Goal: Communication & Community: Answer question/provide support

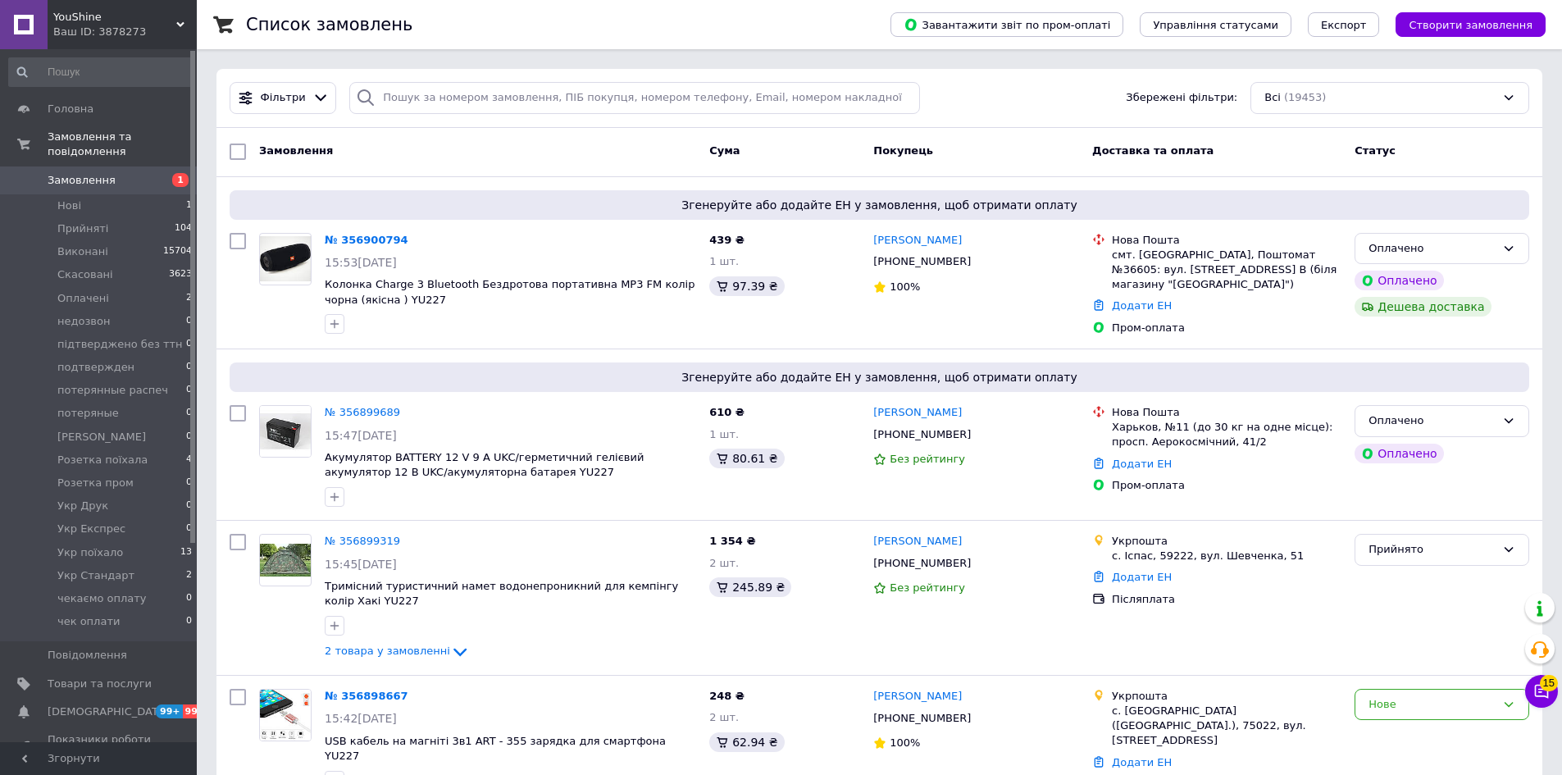
click at [91, 39] on div "Ваш ID: 3878273" at bounding box center [124, 32] width 143 height 15
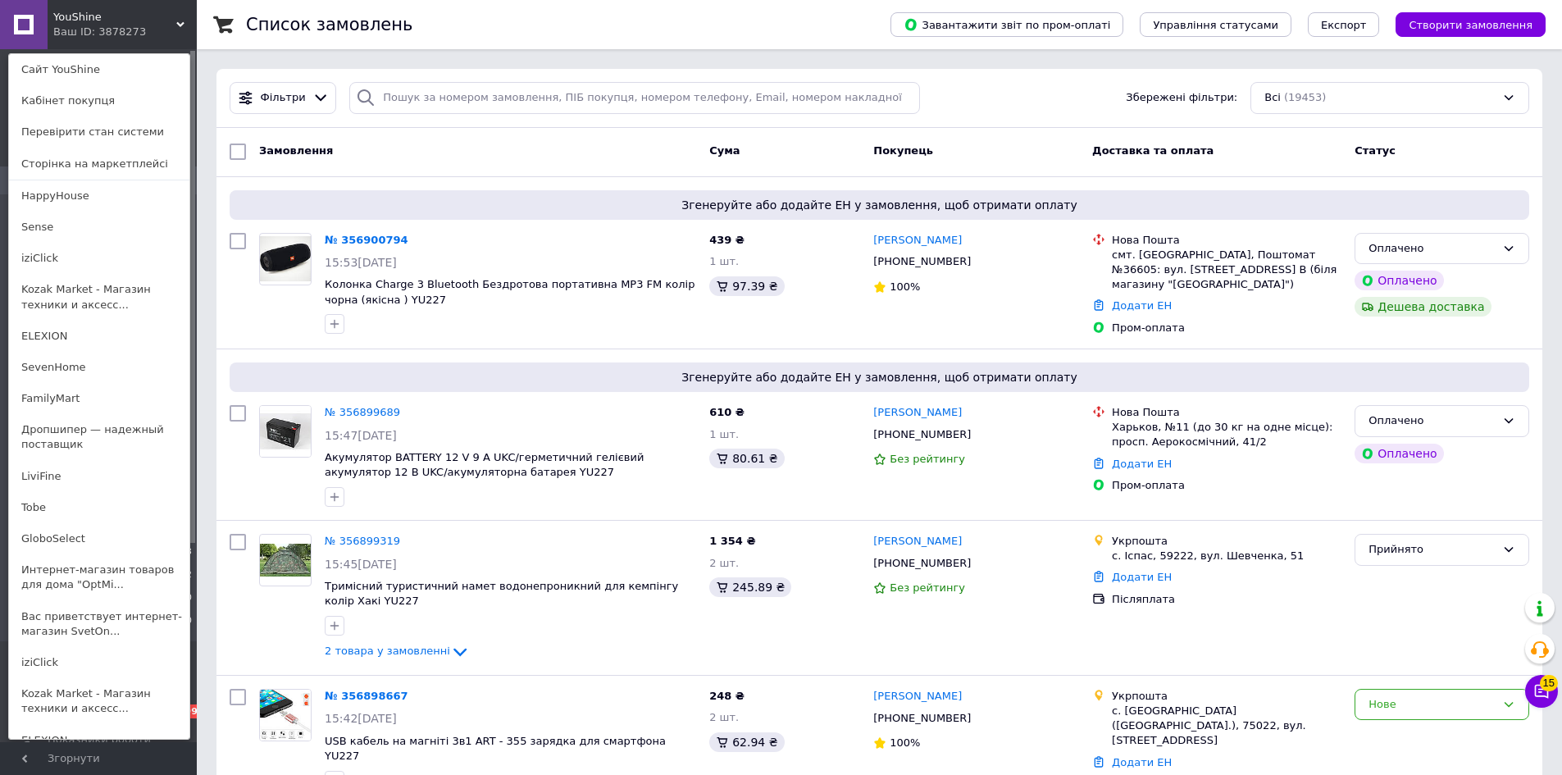
drag, startPoint x: 109, startPoint y: 547, endPoint x: 107, endPoint y: 521, distance: 26.3
click at [109, 547] on link "GloboSelect" at bounding box center [99, 538] width 180 height 31
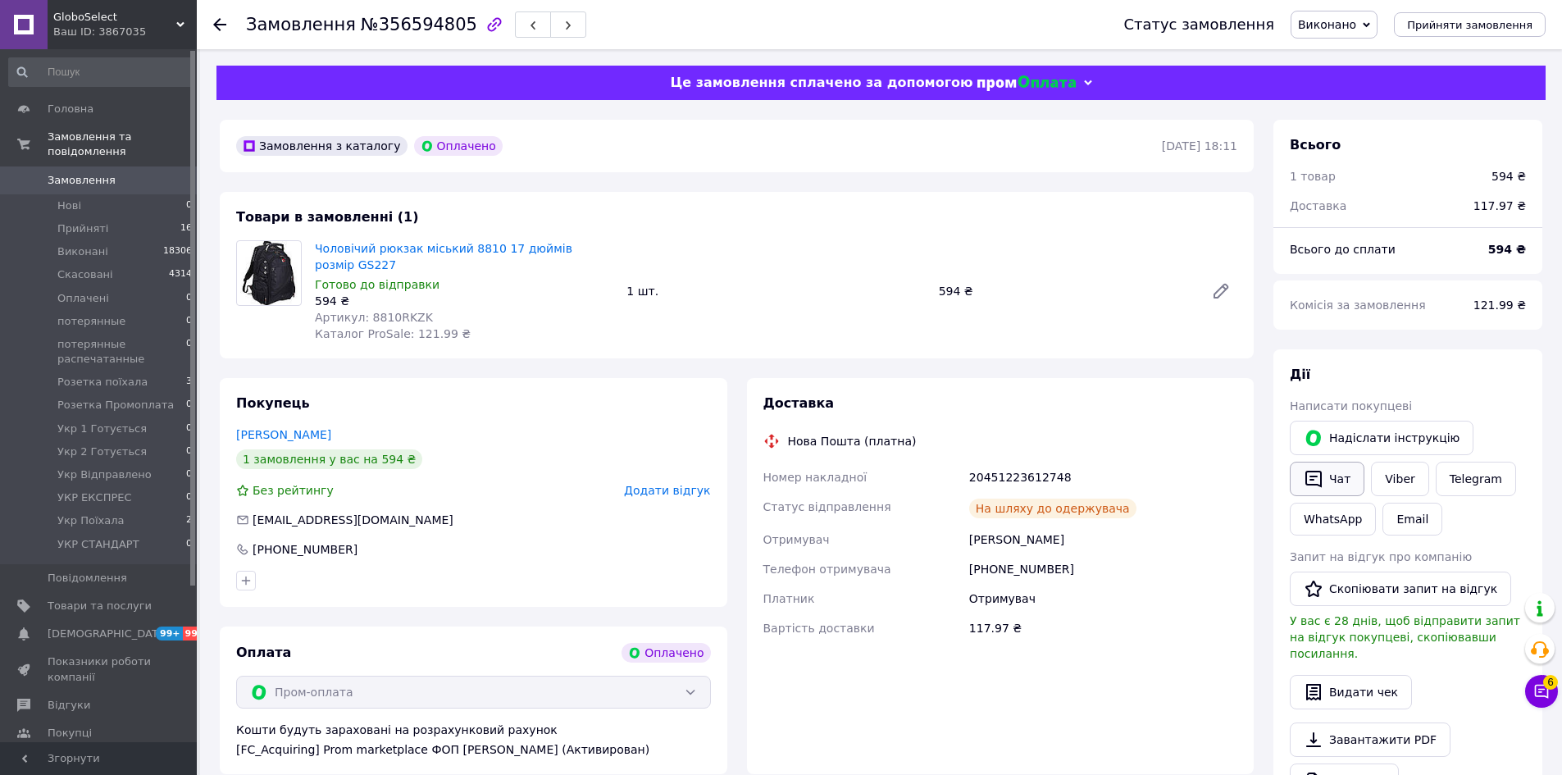
click at [1323, 476] on button "Чат" at bounding box center [1327, 479] width 75 height 34
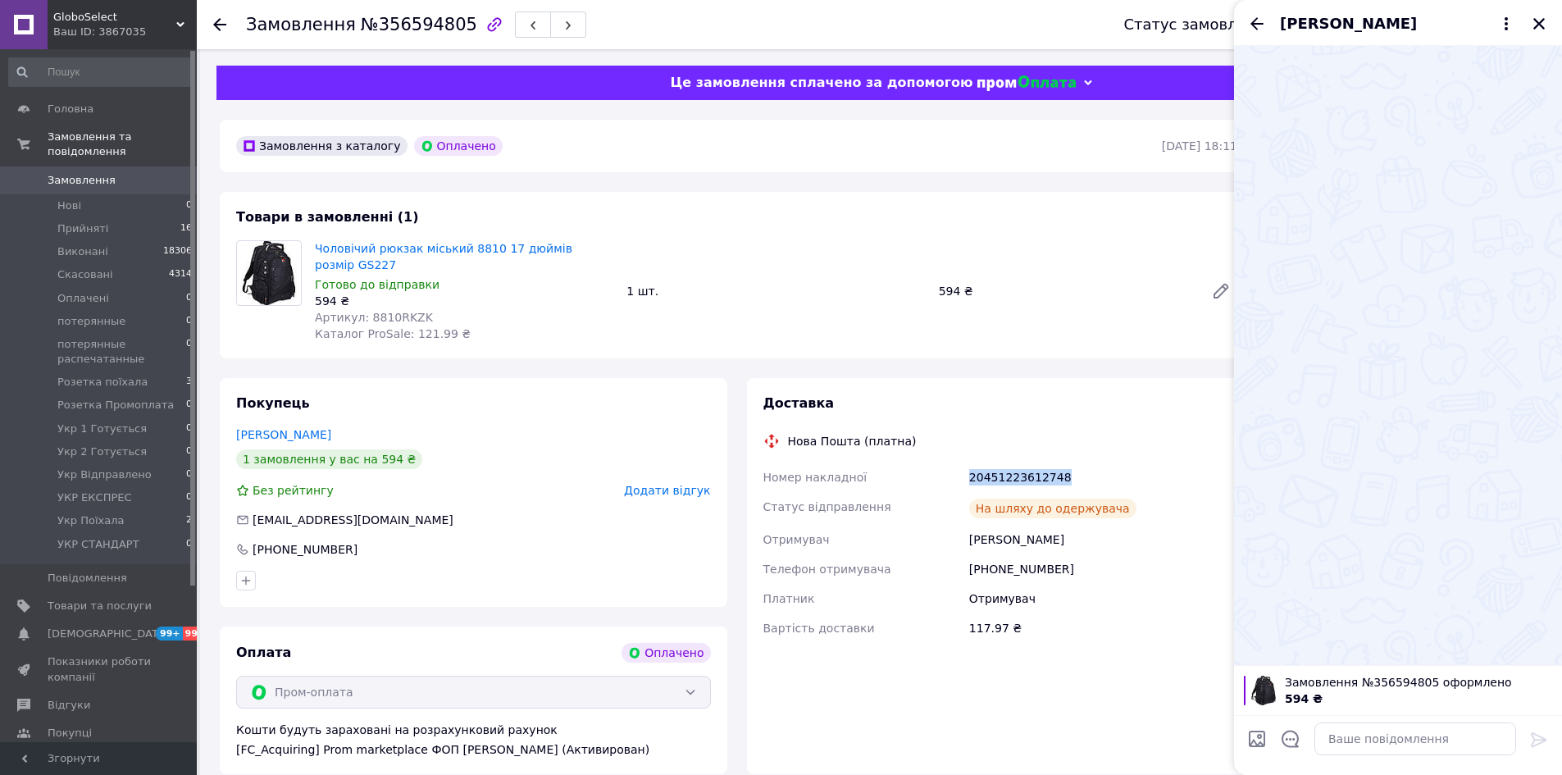
drag, startPoint x: 1094, startPoint y: 476, endPoint x: 957, endPoint y: 472, distance: 137.8
click at [957, 472] on div "Номер накладної 20451223612748 Статус відправлення На шляху до одержувача Отрим…" at bounding box center [1000, 552] width 481 height 180
copy div "Номер накладної 20451223612748"
click at [1381, 733] on textarea at bounding box center [1415, 738] width 202 height 33
paste textarea "20451223612748"
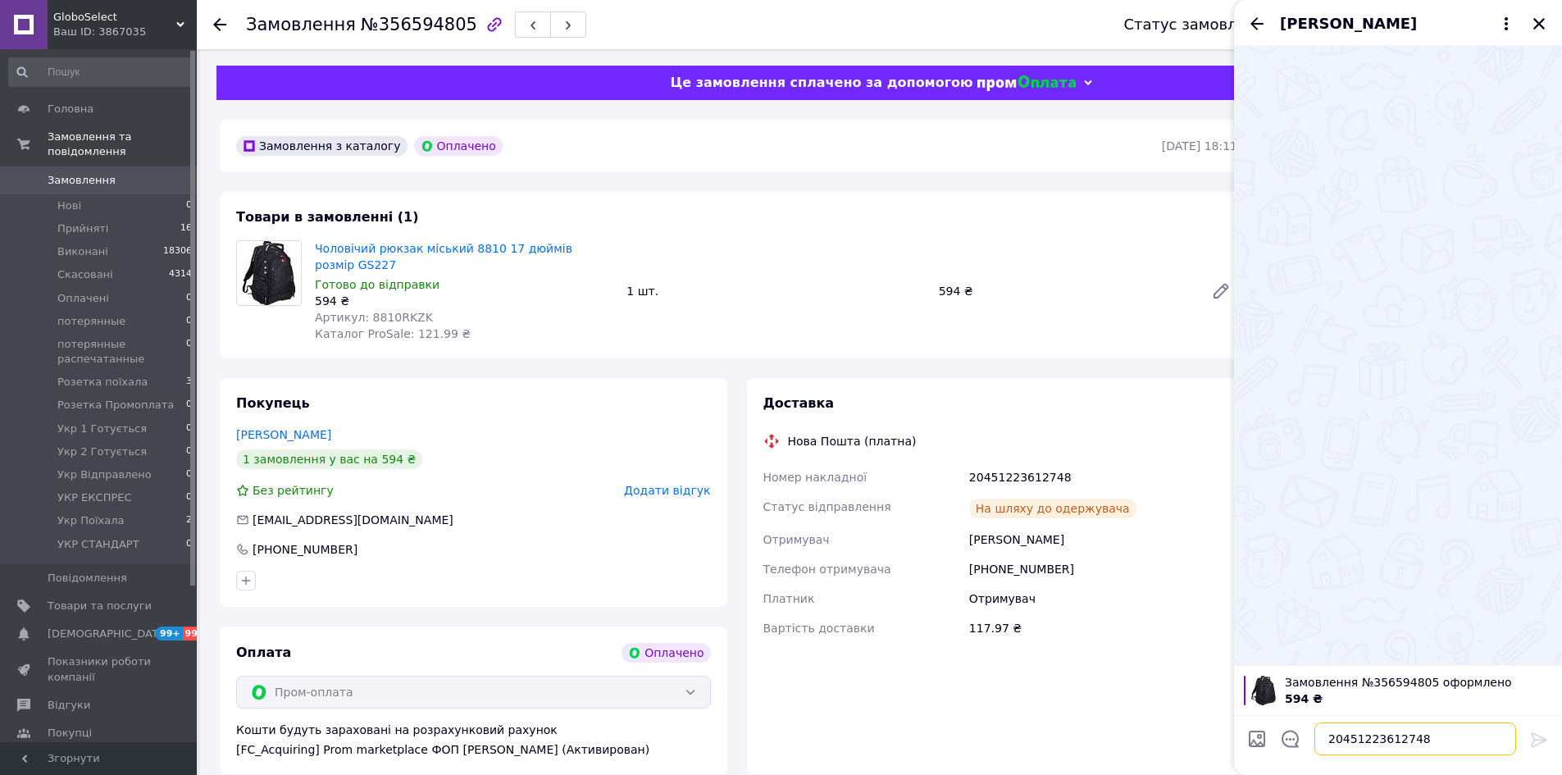
scroll to position [10, 0]
click at [1418, 740] on textarea "20451223612748" at bounding box center [1398, 738] width 234 height 33
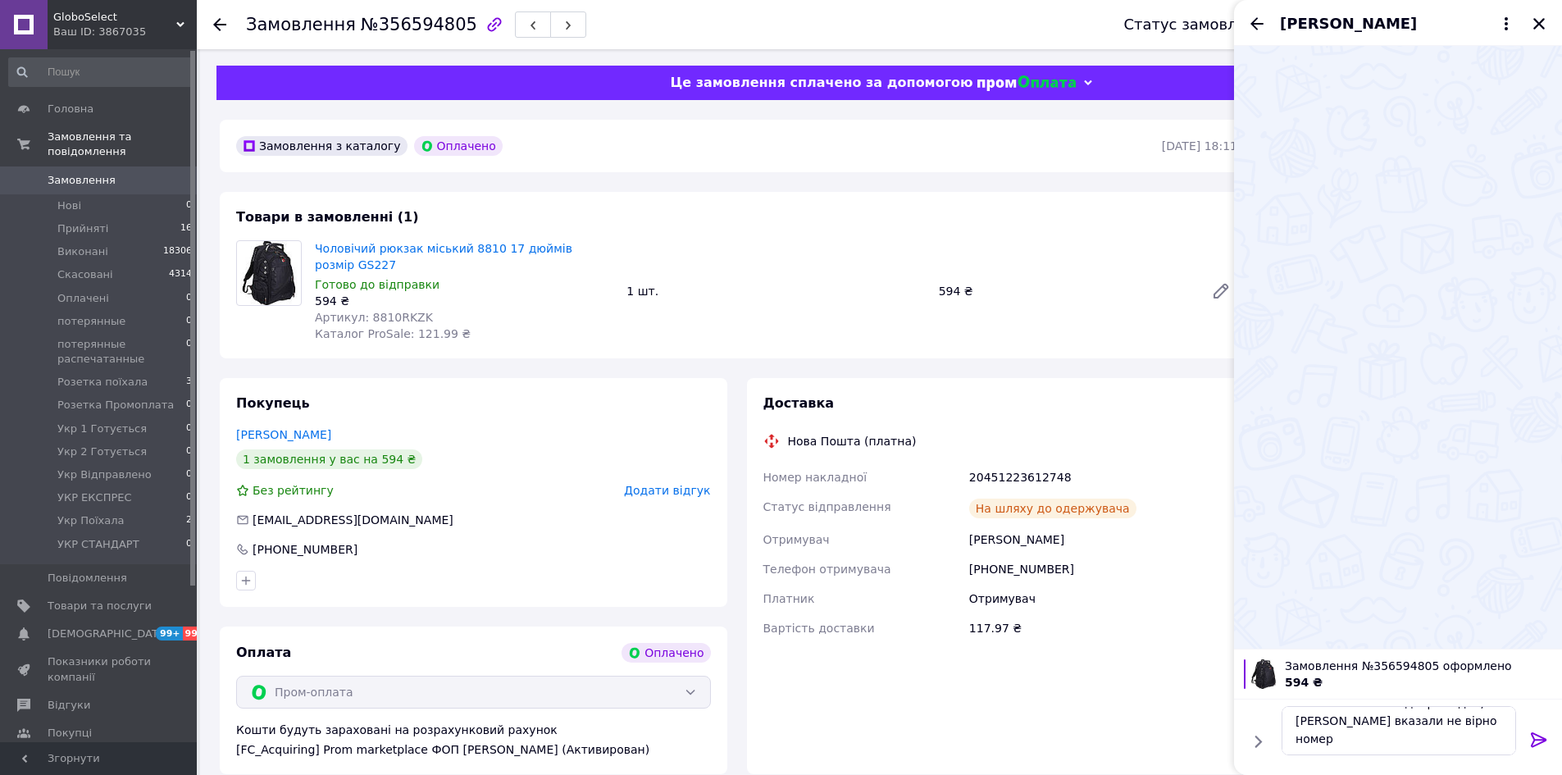
click at [1427, 748] on textarea "20451223612748 доброго дня, Ви вказали не вірно номер" at bounding box center [1398, 730] width 234 height 49
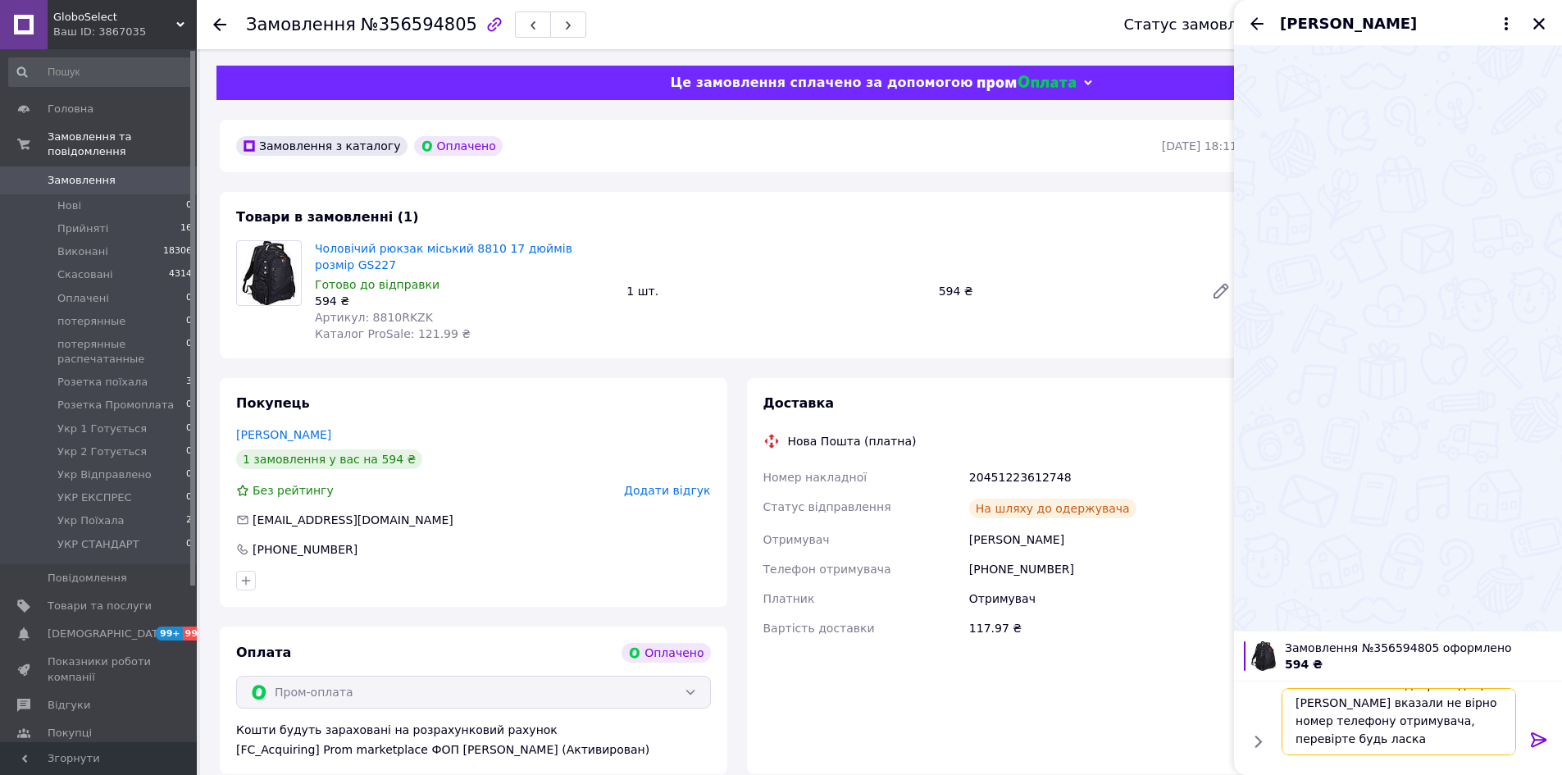
type textarea "20451223612748 доброго дня, Ви вказали не вірно номер телефону отримувача, пере…"
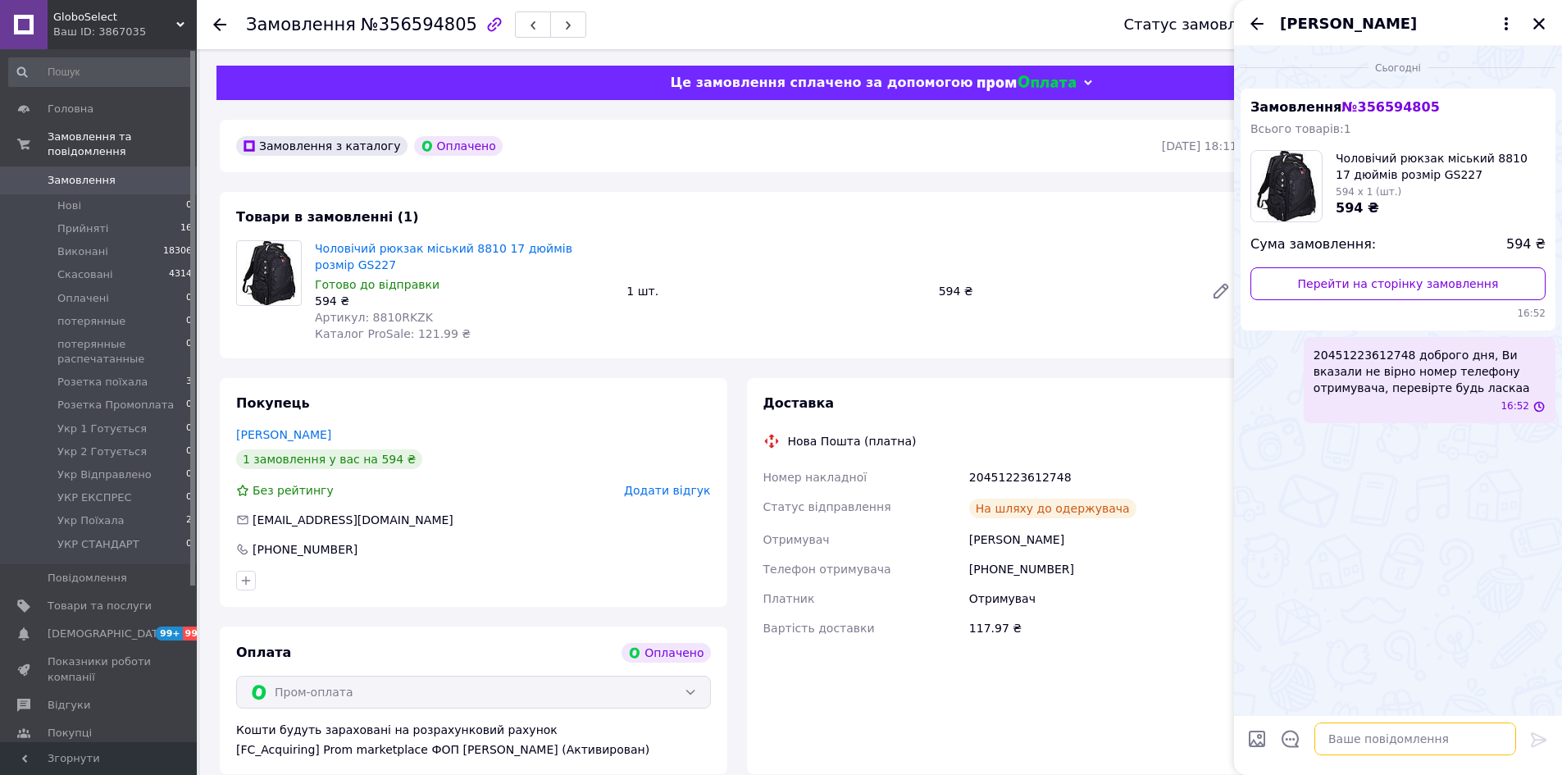
scroll to position [0, 0]
